Goal: Information Seeking & Learning: Learn about a topic

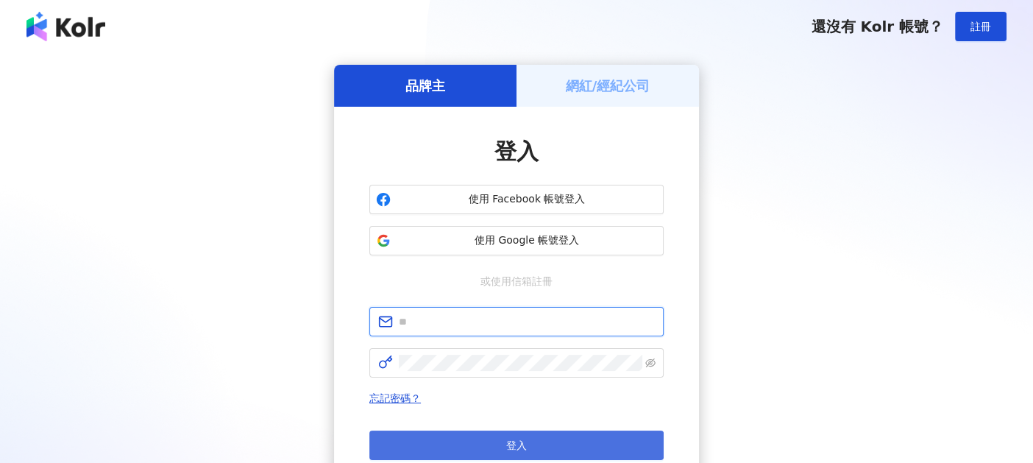
type input "**********"
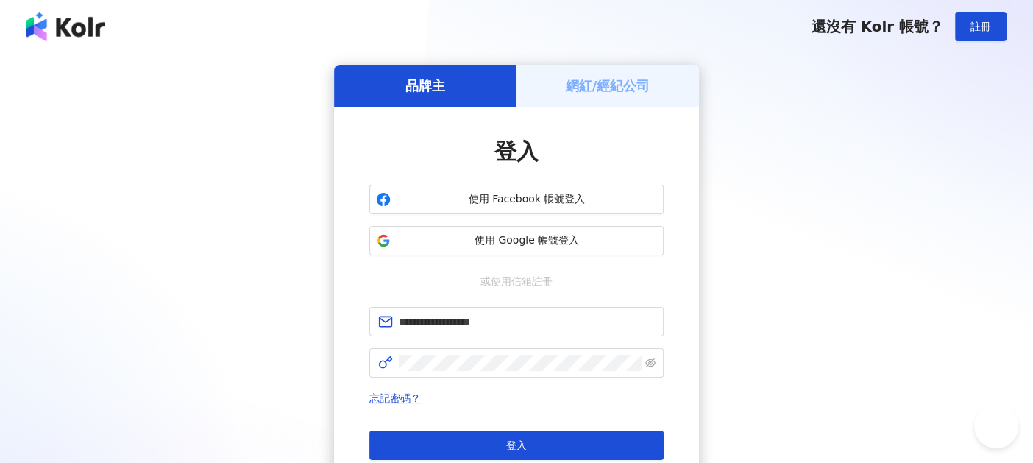
click at [524, 432] on button "登入" at bounding box center [516, 445] width 294 height 29
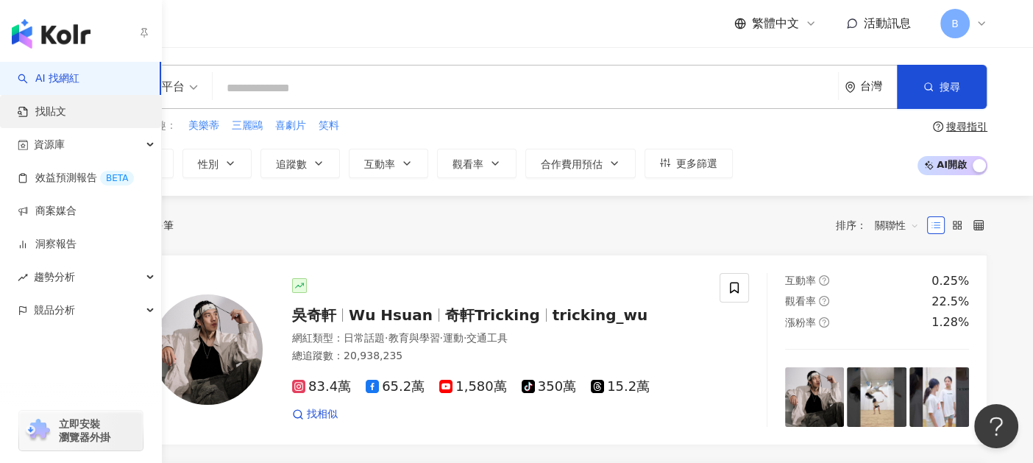
click at [66, 111] on link "找貼文" at bounding box center [42, 112] width 49 height 15
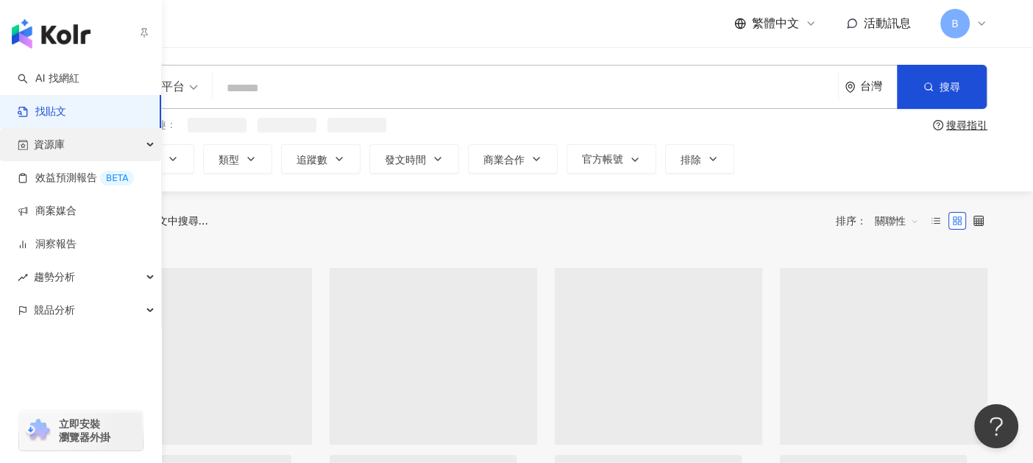
click at [75, 151] on div "資源庫" at bounding box center [80, 144] width 161 height 33
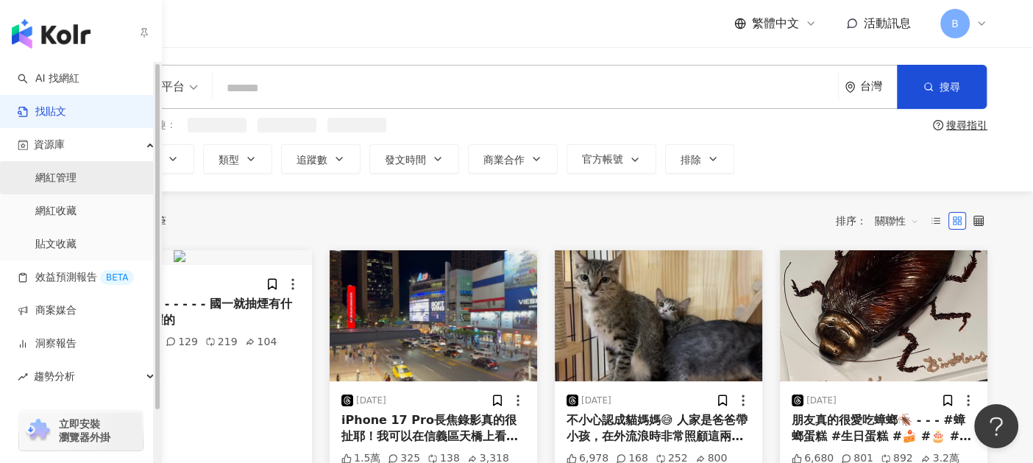
click at [77, 184] on link "網紅管理" at bounding box center [55, 178] width 41 height 15
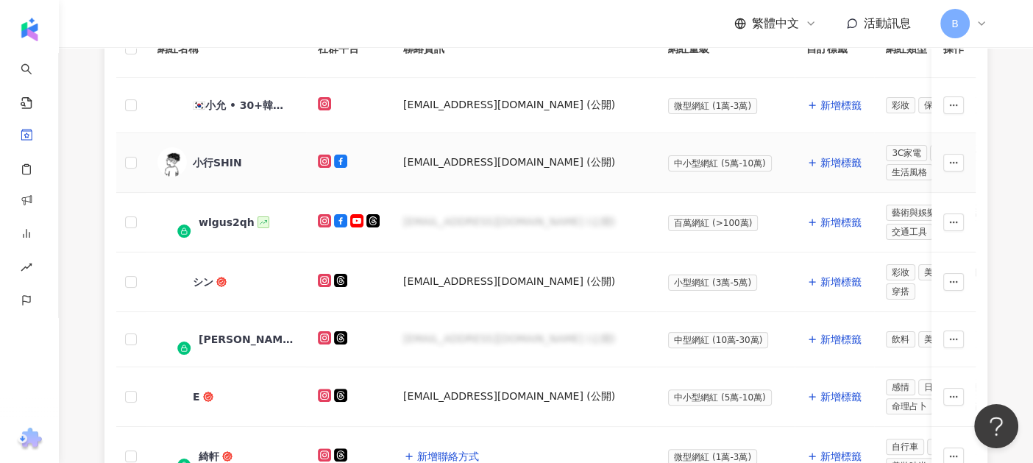
scroll to position [147, 0]
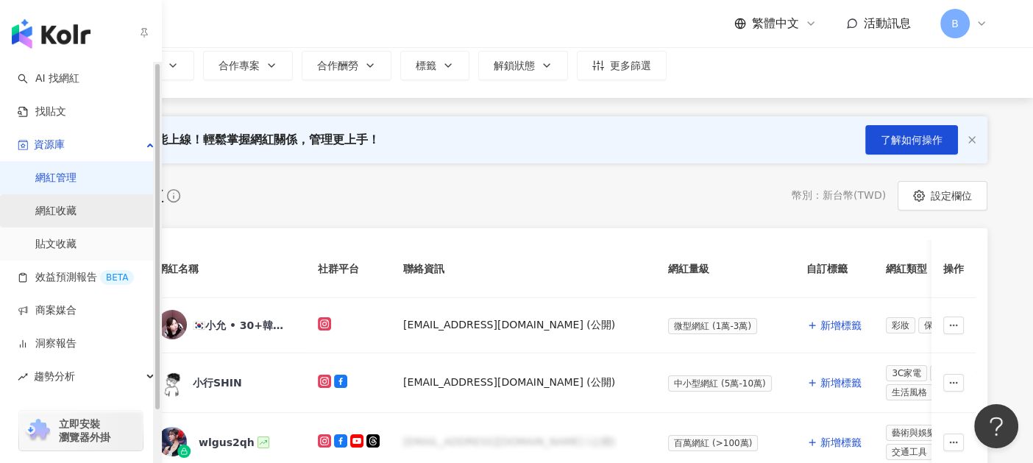
click at [77, 204] on link "網紅收藏" at bounding box center [55, 211] width 41 height 15
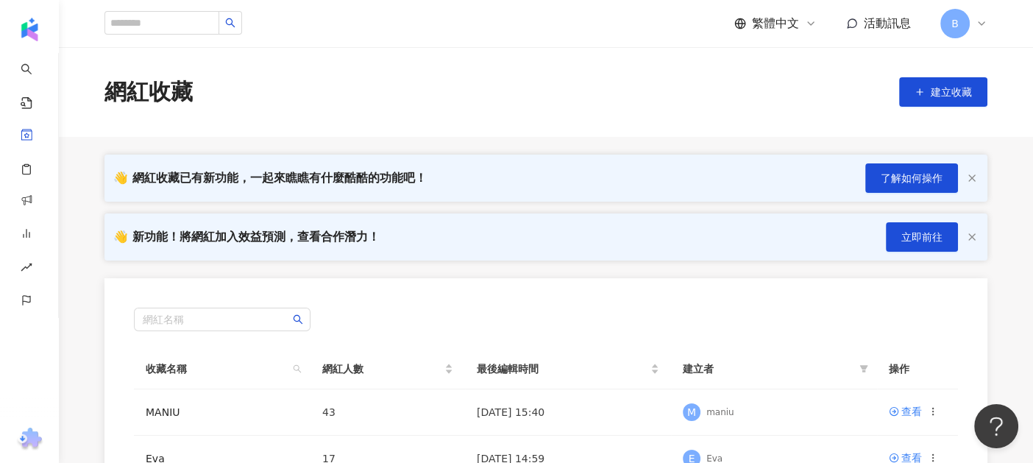
scroll to position [147, 0]
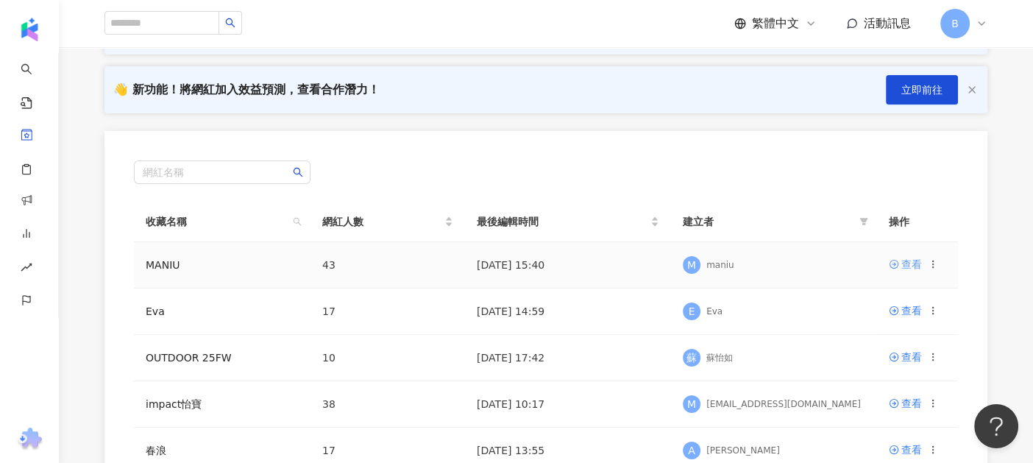
click at [919, 267] on div "查看" at bounding box center [912, 264] width 21 height 16
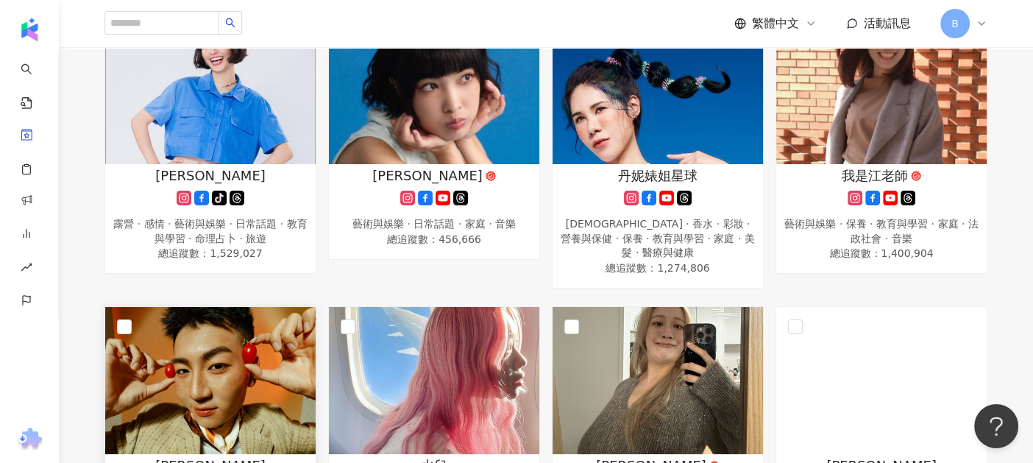
scroll to position [588, 0]
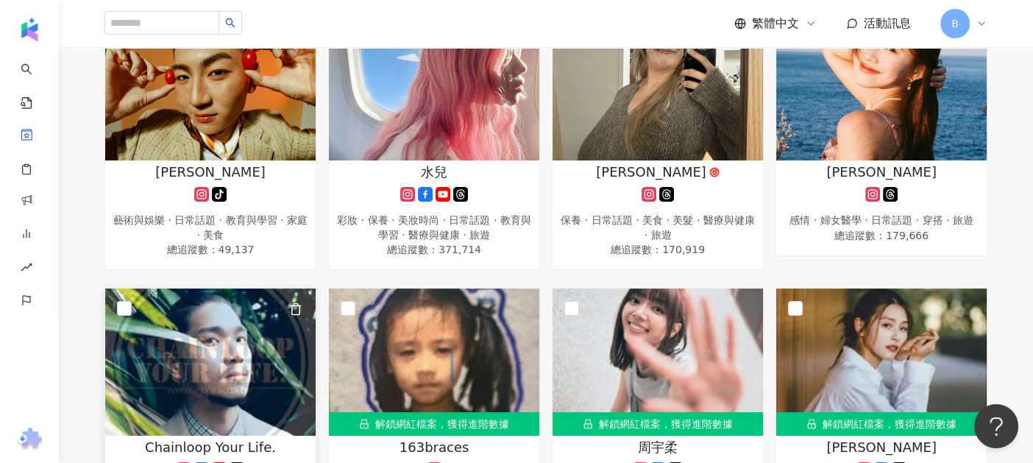
click at [266, 343] on img at bounding box center [210, 362] width 211 height 147
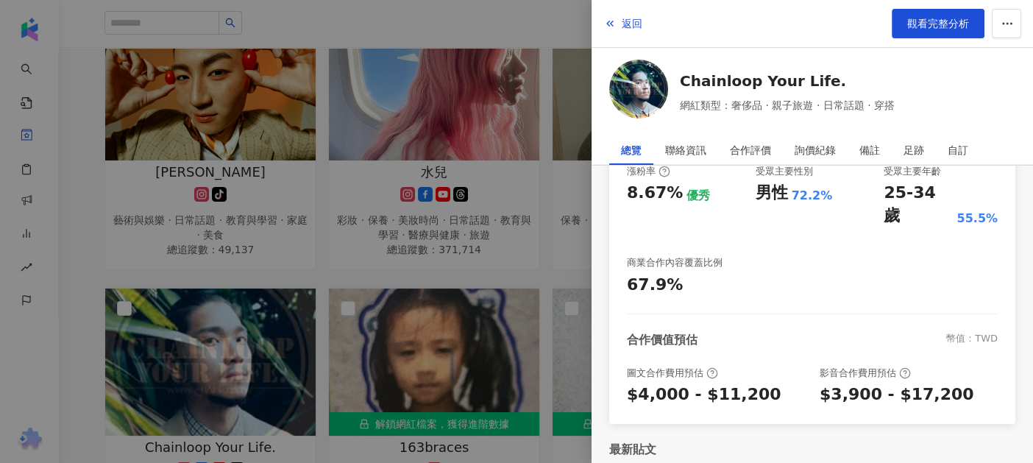
scroll to position [381, 0]
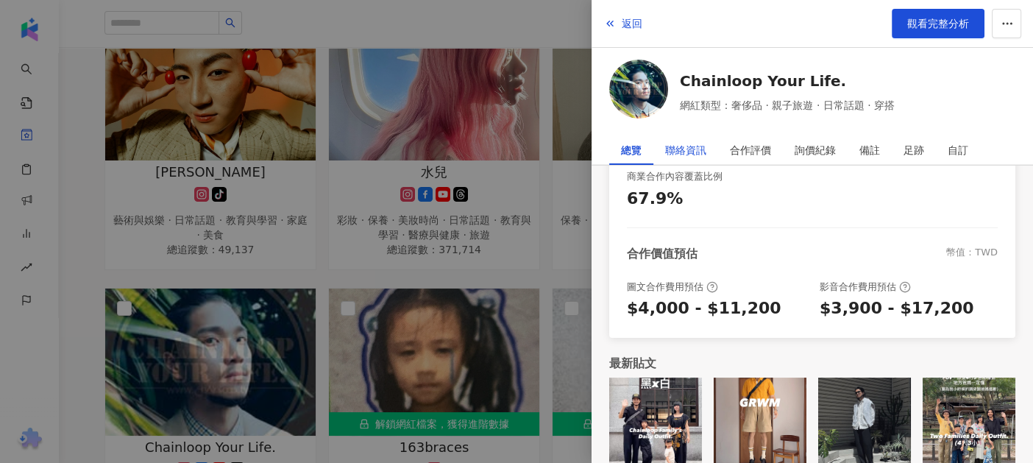
click at [692, 152] on div "聯絡資訊" at bounding box center [685, 149] width 41 height 29
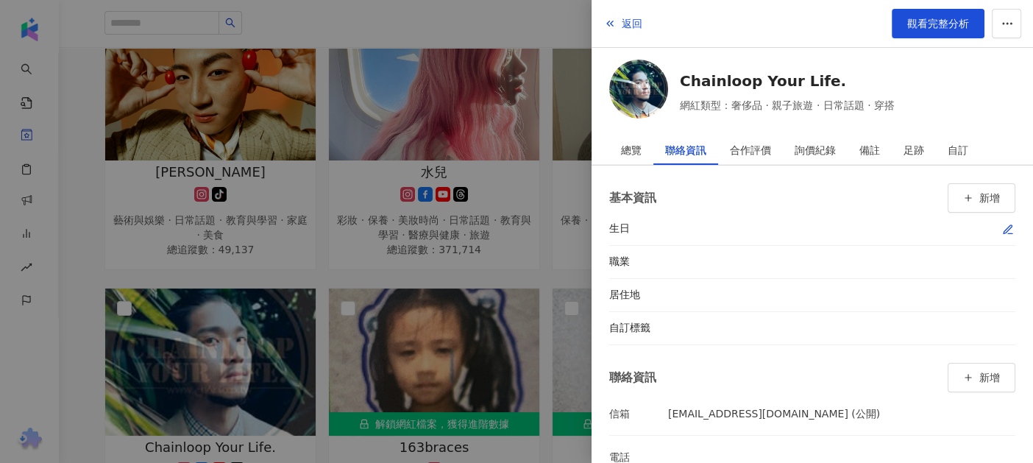
scroll to position [31, 0]
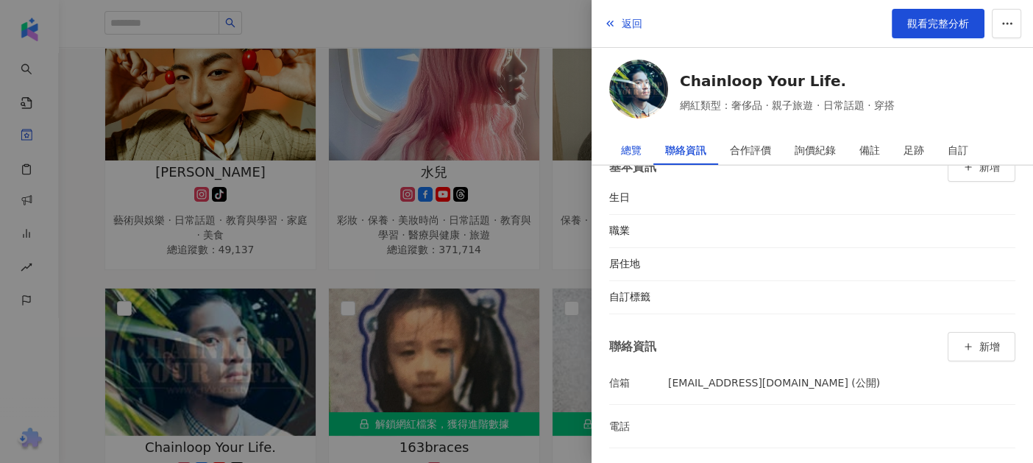
click at [628, 160] on div "總覽" at bounding box center [631, 149] width 21 height 29
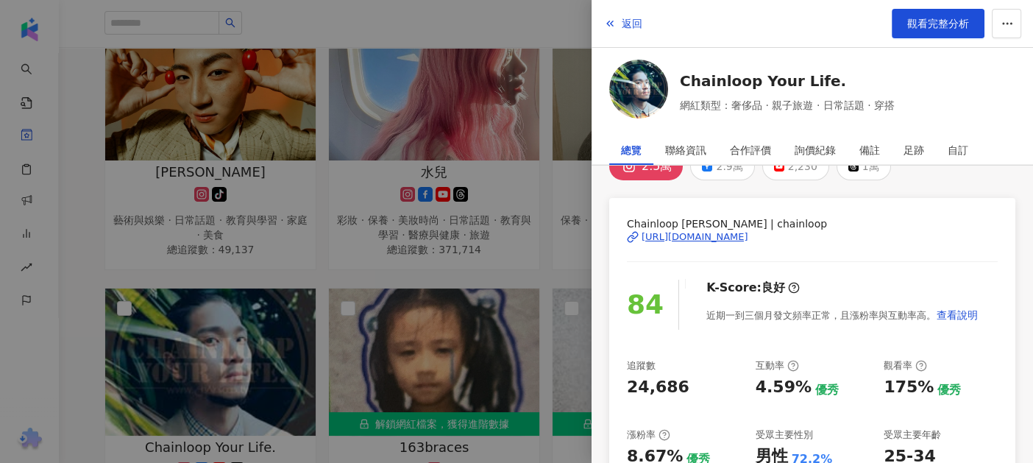
scroll to position [0, 0]
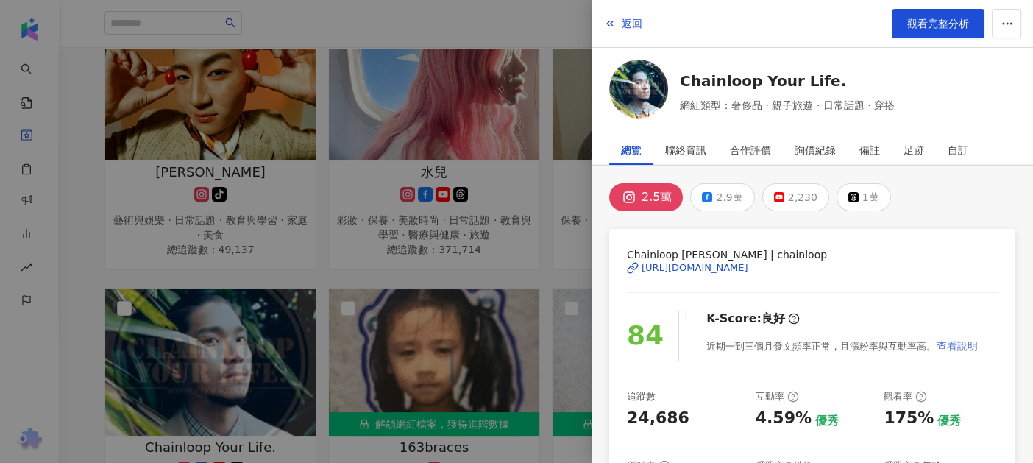
click at [970, 342] on span "查看說明" at bounding box center [957, 346] width 41 height 12
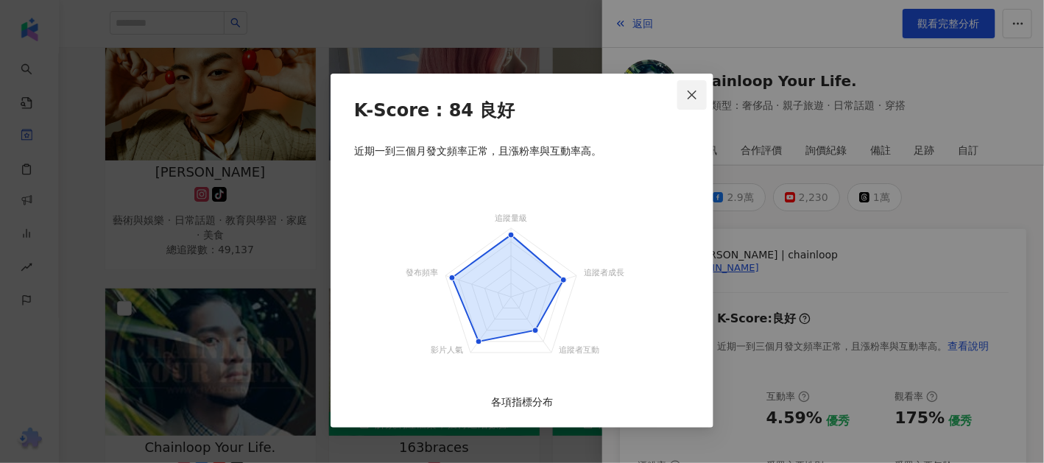
click at [696, 92] on icon "close" at bounding box center [692, 95] width 12 height 12
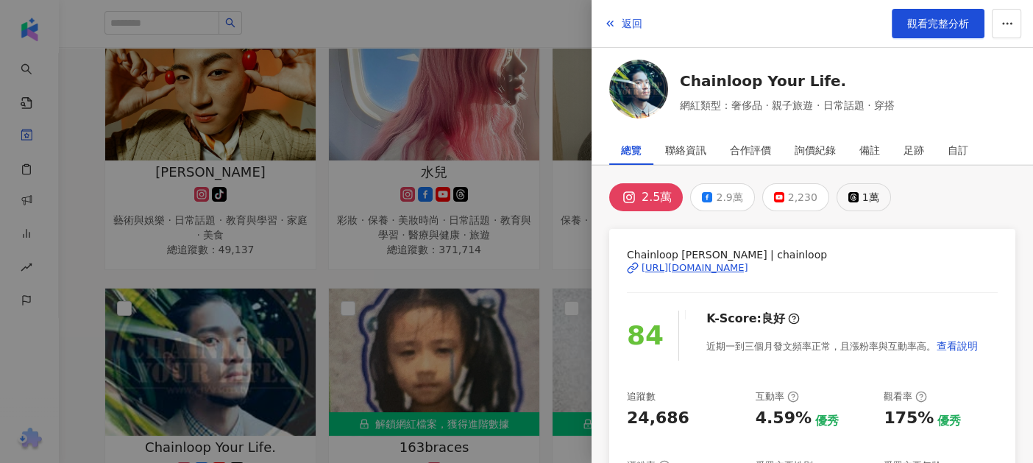
click at [841, 201] on button "1萬" at bounding box center [864, 197] width 54 height 28
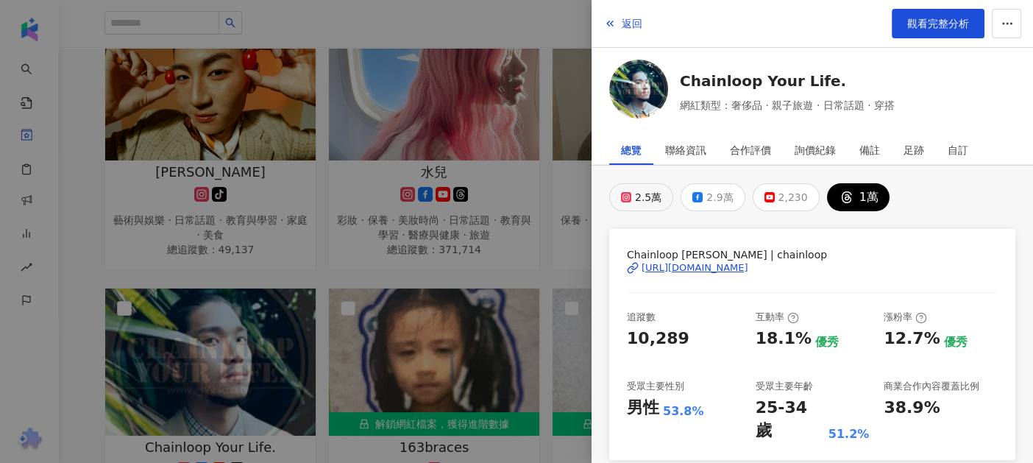
click at [641, 197] on div "2.5萬" at bounding box center [648, 197] width 26 height 21
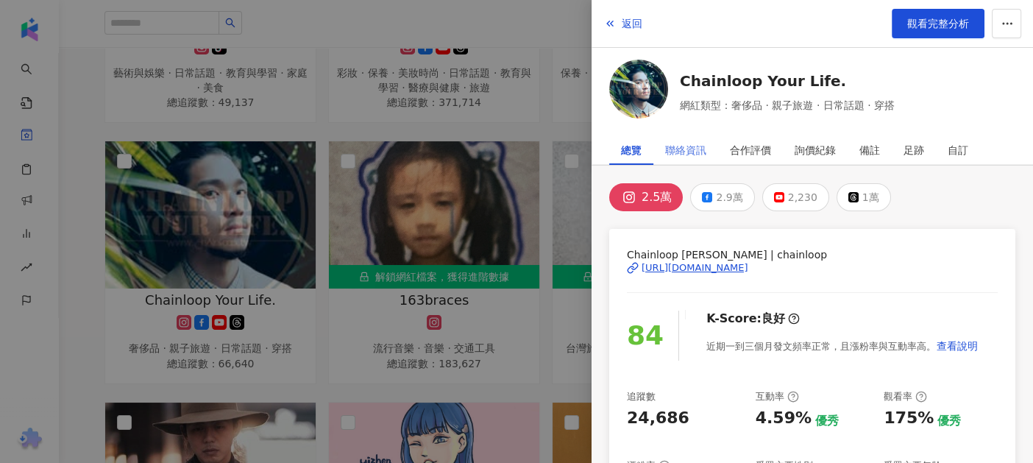
click at [713, 146] on div "聯絡資訊" at bounding box center [686, 149] width 65 height 29
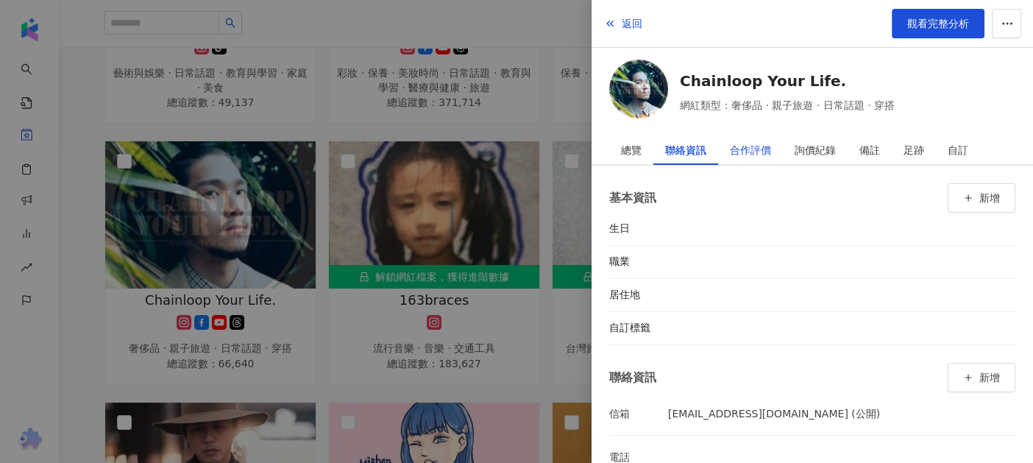
click at [746, 152] on div "合作評價" at bounding box center [750, 149] width 41 height 29
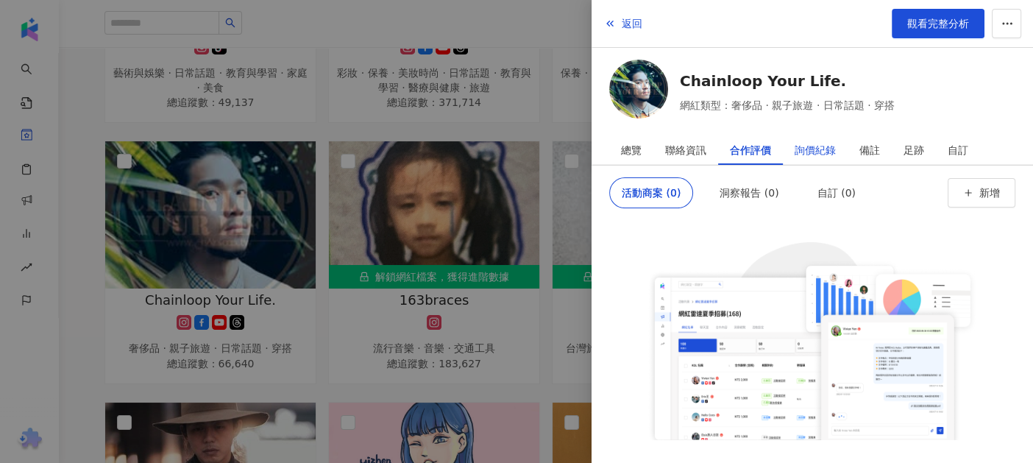
click at [830, 152] on div "詢價紀錄" at bounding box center [815, 149] width 41 height 29
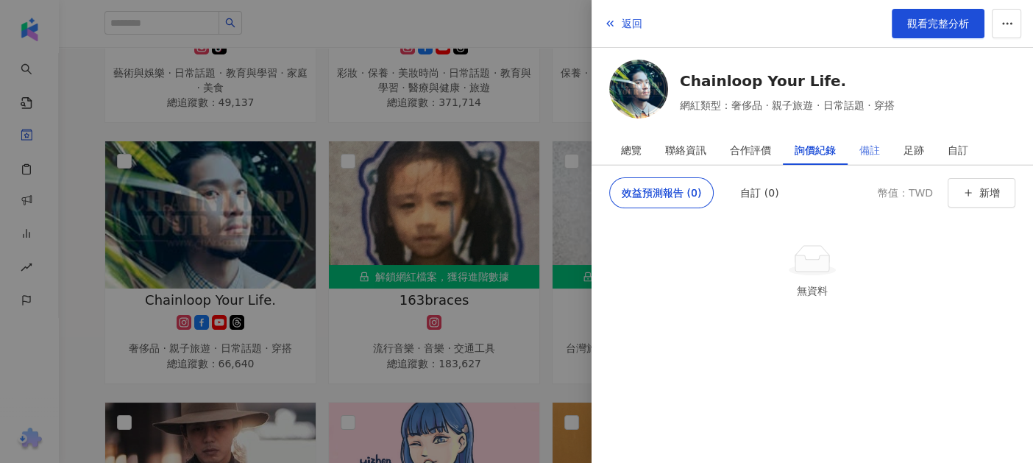
click at [881, 150] on div "備註" at bounding box center [870, 149] width 44 height 29
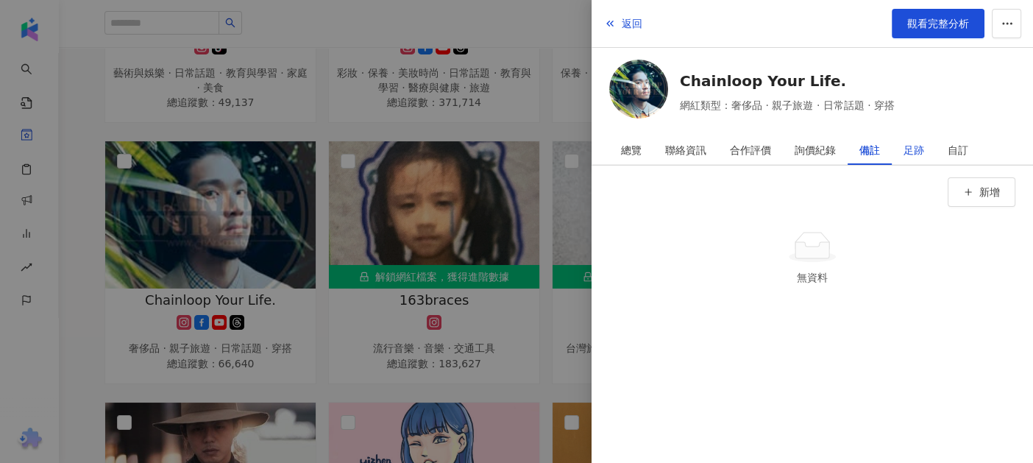
click at [919, 152] on div "足跡" at bounding box center [914, 149] width 21 height 29
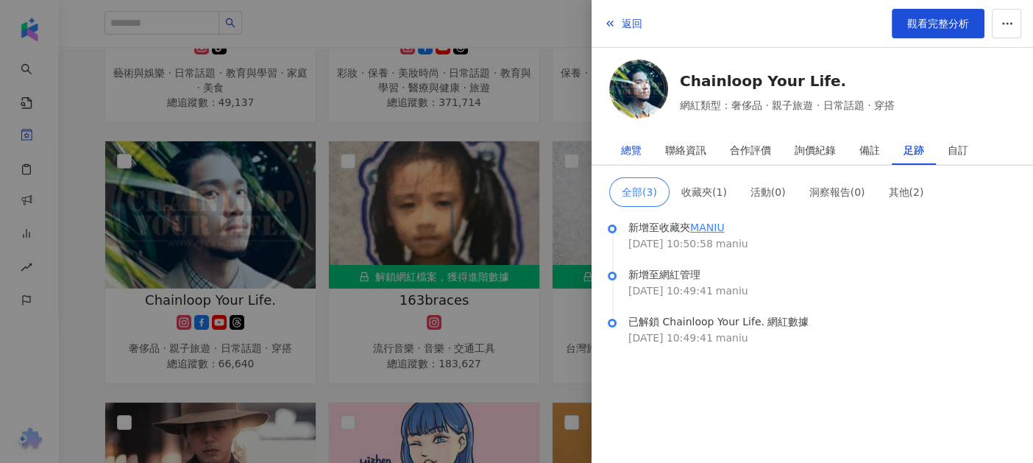
click at [629, 146] on div "總覽" at bounding box center [631, 149] width 21 height 29
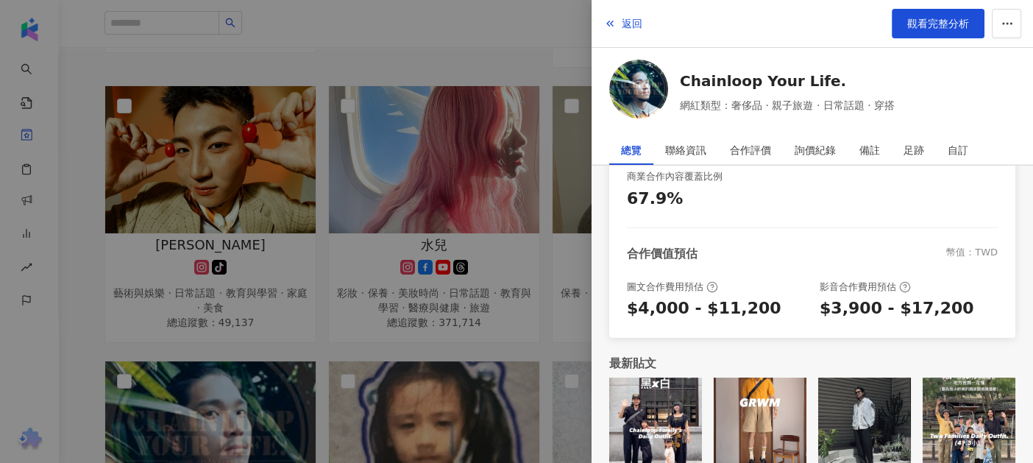
scroll to position [588, 0]
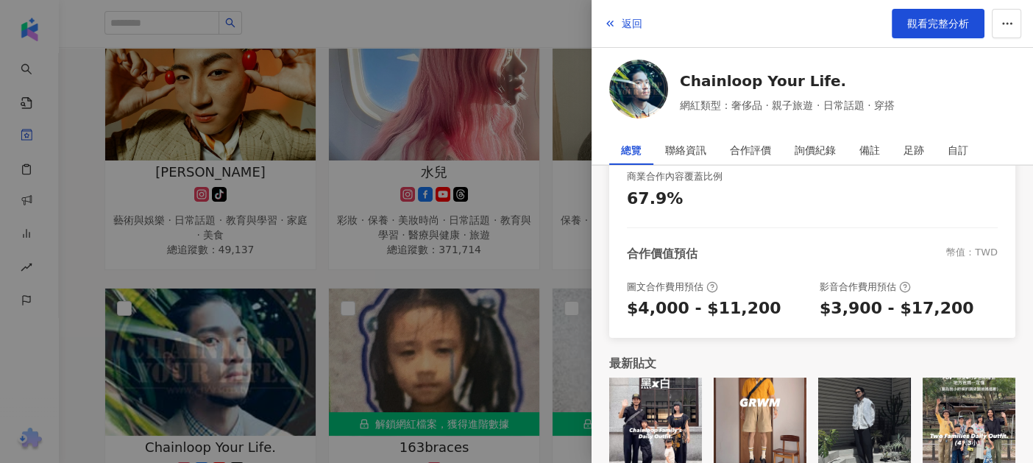
click at [551, 185] on div at bounding box center [516, 231] width 1033 height 463
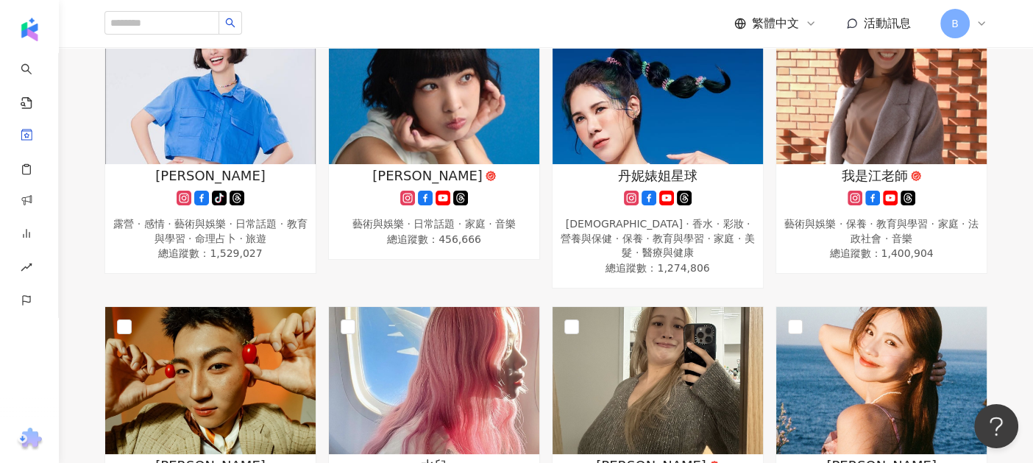
scroll to position [0, 0]
